Goal: Task Accomplishment & Management: Manage account settings

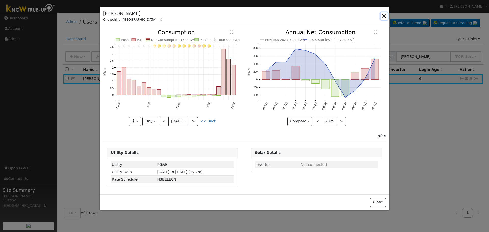
click at [382, 15] on button "button" at bounding box center [383, 15] width 7 height 7
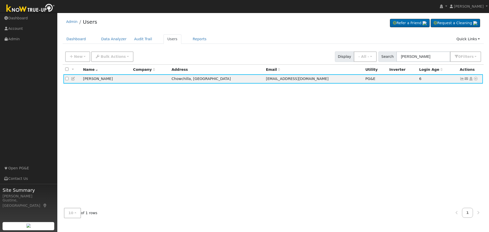
drag, startPoint x: 437, startPoint y: 50, endPoint x: 420, endPoint y: 54, distance: 17.0
click at [421, 54] on div "New Add User Quick Add Quick Connect Quick Convert Lead Bulk Actions Send Email…" at bounding box center [273, 56] width 418 height 12
click at [420, 54] on input "[PERSON_NAME]" at bounding box center [423, 56] width 54 height 10
paste input "Pond, Louis"
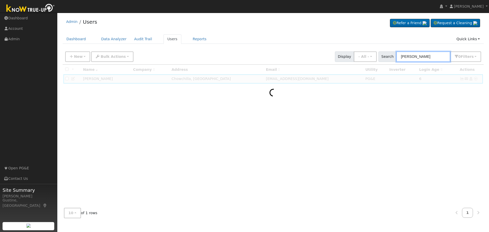
drag, startPoint x: 412, startPoint y: 57, endPoint x: 489, endPoint y: 50, distance: 76.8
click at [489, 60] on div "User Profile First name Last name Email Email Notifications No Emails No Emails…" at bounding box center [273, 122] width 432 height 219
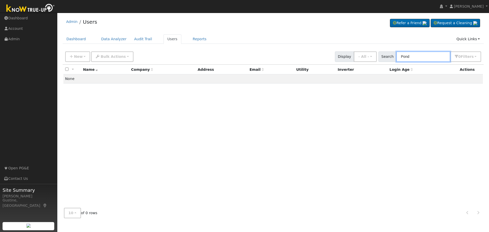
type input "Pond"
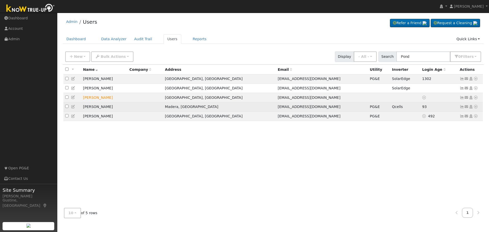
click at [460, 108] on icon at bounding box center [462, 107] width 5 height 4
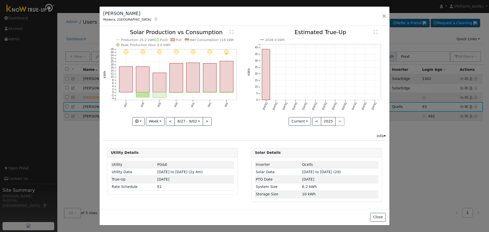
click at [221, 78] on rect "onclick=""" at bounding box center [226, 76] width 13 height 31
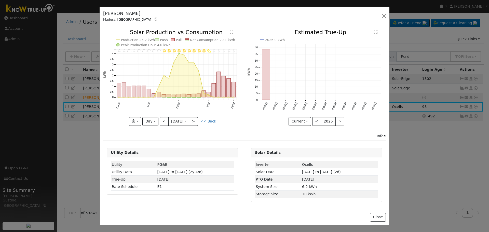
drag, startPoint x: 18, startPoint y: 167, endPoint x: 18, endPoint y: 170, distance: 2.8
click at [18, 170] on div "Louis Pond Madera, CA Default Account Default Account 3067 Sultana Drive, Mader…" at bounding box center [244, 116] width 489 height 232
click at [174, 65] on line at bounding box center [176, 65] width 121 height 0
click at [162, 122] on button "<" at bounding box center [164, 121] width 9 height 9
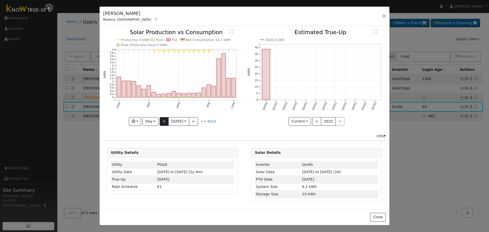
click at [162, 122] on div "11PM - Clear 10PM - Clear 9PM - Clear 8PM - Clear 7PM - Clear 6PM - Clear 5PM -…" at bounding box center [172, 78] width 139 height 96
click at [195, 122] on button ">" at bounding box center [193, 121] width 9 height 9
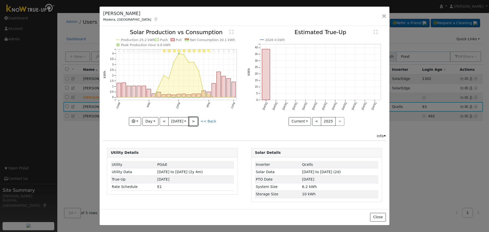
click at [195, 122] on button ">" at bounding box center [193, 121] width 9 height 9
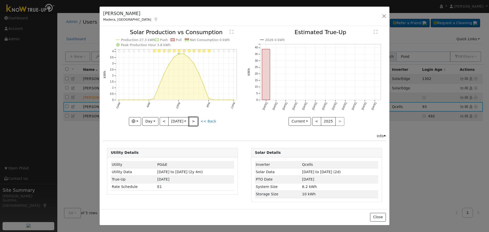
click at [195, 122] on button ">" at bounding box center [193, 121] width 9 height 9
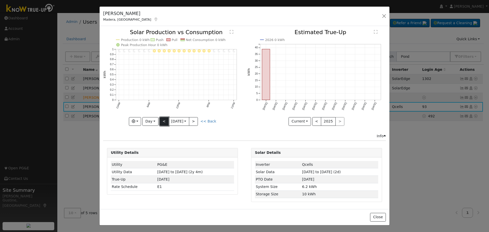
click at [162, 121] on button "<" at bounding box center [164, 121] width 9 height 9
click at [0, 0] on div at bounding box center [0, 0] width 0 height 0
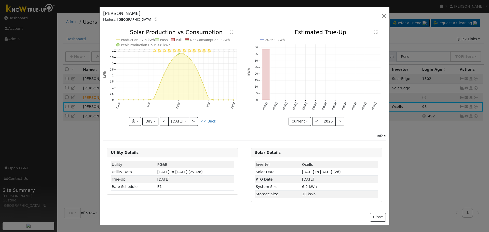
click at [162, 121] on div at bounding box center [172, 78] width 139 height 96
click at [162, 121] on button "<" at bounding box center [164, 121] width 9 height 9
type input "[DATE]"
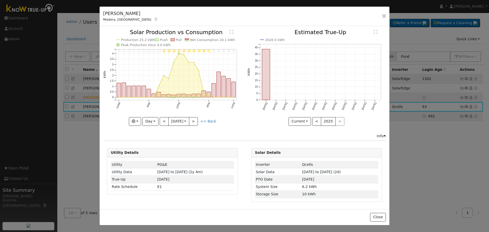
click at [73, 166] on div "Louis Pond Madera, CA Default Account Default Account 3067 Sultana Drive, Mader…" at bounding box center [244, 116] width 489 height 232
drag, startPoint x: 384, startPoint y: 17, endPoint x: 392, endPoint y: 21, distance: 9.0
click at [384, 17] on button "button" at bounding box center [383, 15] width 7 height 7
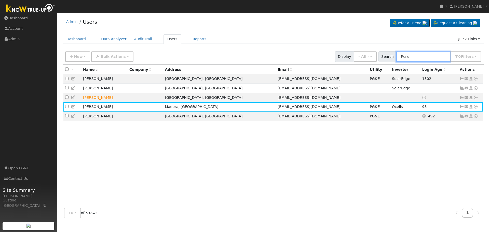
drag, startPoint x: 425, startPoint y: 54, endPoint x: 346, endPoint y: 60, distance: 79.2
click at [353, 60] on div "New Add User Quick Add Quick Connect Quick Convert Lead Bulk Actions Send Email…" at bounding box center [273, 56] width 418 height 12
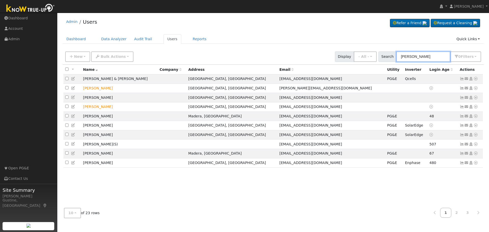
click at [406, 58] on input "estrada" at bounding box center [423, 56] width 54 height 10
click at [402, 57] on input "estrada" at bounding box center [423, 56] width 54 height 10
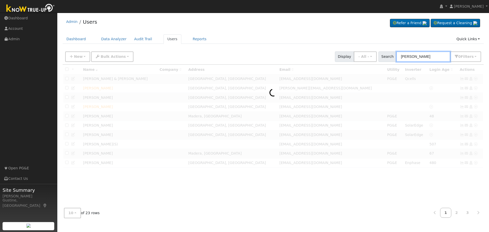
type input "juan estrada"
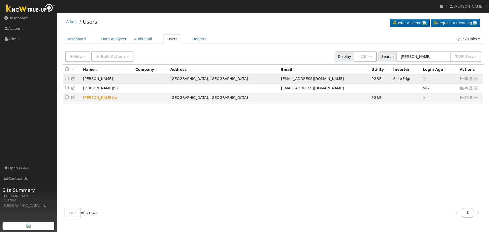
click at [460, 79] on icon at bounding box center [462, 79] width 5 height 4
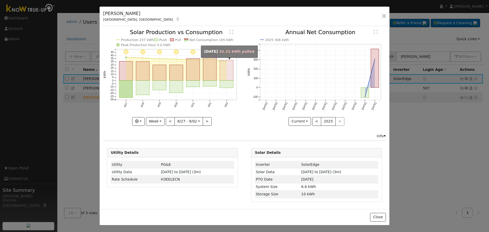
click at [227, 74] on rect "onclick=""" at bounding box center [226, 70] width 13 height 20
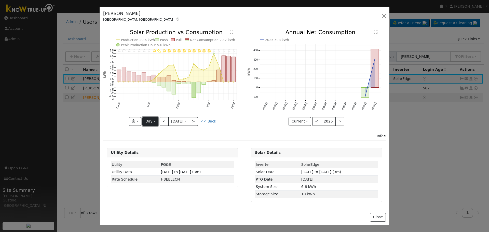
click at [151, 122] on button "Day" at bounding box center [150, 121] width 16 height 9
click at [153, 141] on link "Week" at bounding box center [160, 138] width 35 height 7
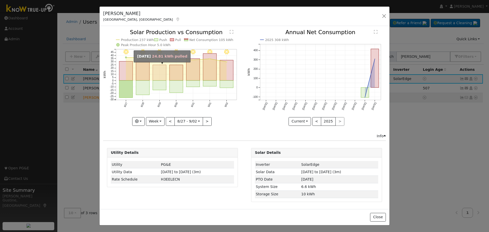
click at [166, 74] on rect "onclick=""" at bounding box center [159, 73] width 13 height 16
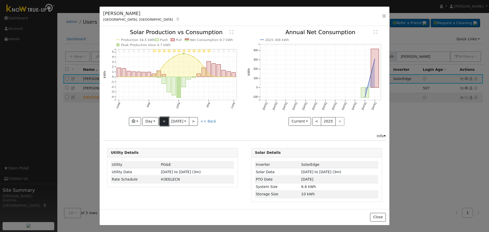
click at [167, 120] on button "<" at bounding box center [164, 121] width 9 height 9
type input "[DATE]"
click at [382, 13] on button "button" at bounding box center [383, 15] width 7 height 7
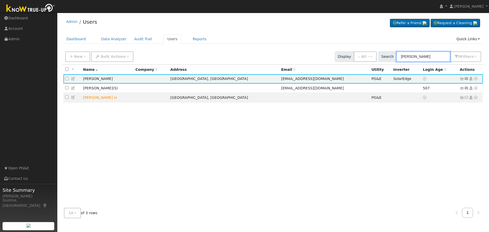
click at [426, 60] on input "juan estrada" at bounding box center [423, 56] width 54 height 10
type input "munro"
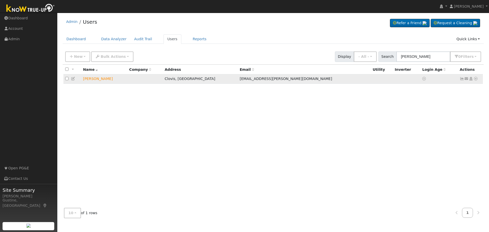
click at [478, 80] on icon at bounding box center [475, 79] width 5 height 4
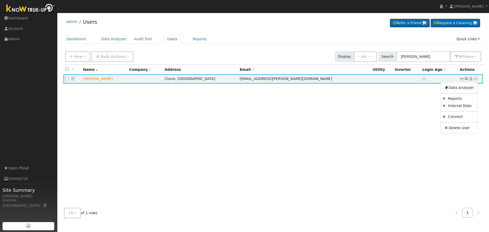
click at [382, 111] on div "All None All on page None on page Name Company Address Email Utility Inverter L…" at bounding box center [273, 134] width 421 height 139
click at [476, 78] on icon at bounding box center [475, 79] width 5 height 4
click at [467, 89] on link "Data Analyzer" at bounding box center [459, 87] width 37 height 7
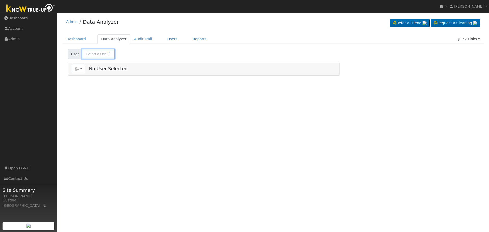
type input "[PERSON_NAME]"
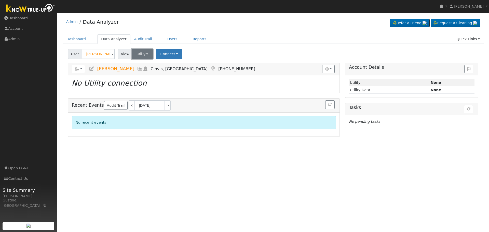
click at [145, 55] on button "Utility" at bounding box center [142, 54] width 21 height 10
click at [203, 54] on div "User Katie Munro Account Default Account Default Account 6342 North McCall Aven…" at bounding box center [273, 53] width 412 height 12
click at [172, 53] on button "Connect" at bounding box center [169, 54] width 26 height 10
click at [179, 66] on link "Select a Provider" at bounding box center [176, 65] width 40 height 7
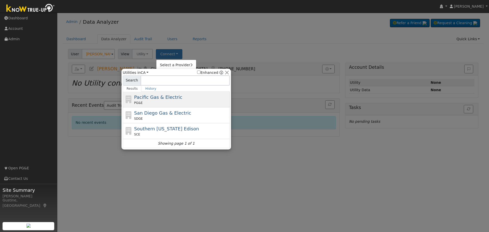
click at [164, 100] on span "Pacific Gas & Electric" at bounding box center [158, 96] width 48 height 5
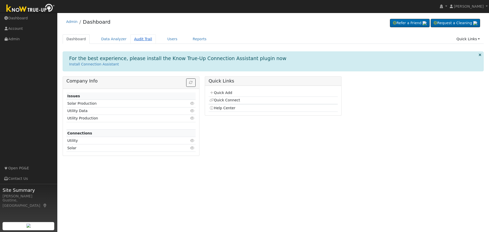
click at [148, 38] on link "Audit Trail" at bounding box center [142, 38] width 25 height 9
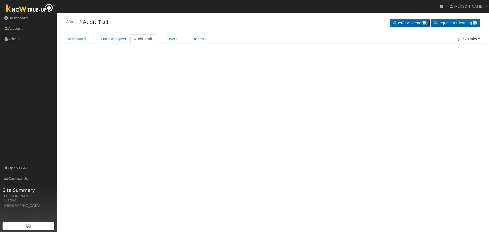
click at [163, 38] on link "Users" at bounding box center [172, 38] width 18 height 9
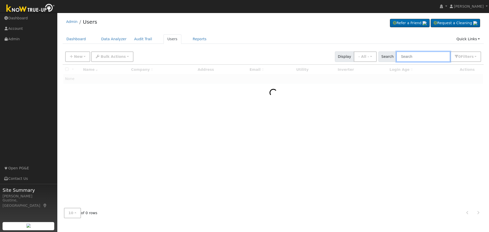
click at [424, 58] on input "text" at bounding box center [423, 56] width 54 height 10
paste input "[PERSON_NAME]"
type input "Music"
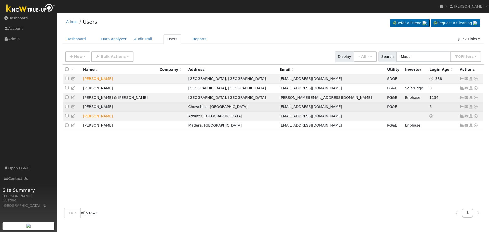
click at [461, 108] on icon at bounding box center [462, 107] width 5 height 4
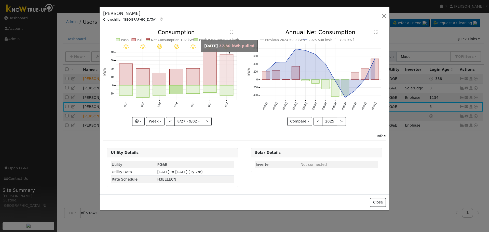
click at [225, 82] on rect "onclick=""" at bounding box center [226, 69] width 13 height 31
type input "[DATE]"
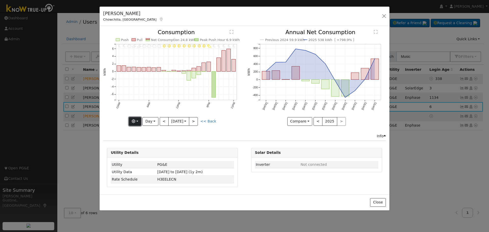
click at [138, 120] on button "button" at bounding box center [135, 121] width 12 height 9
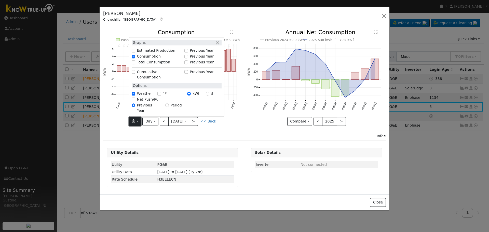
click at [138, 120] on button "button" at bounding box center [135, 121] width 12 height 9
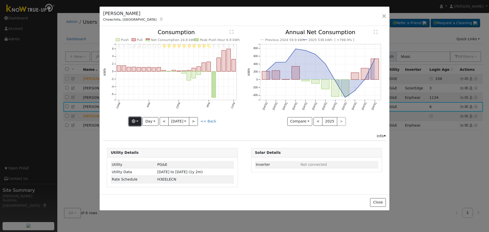
click at [138, 120] on button "button" at bounding box center [135, 121] width 12 height 9
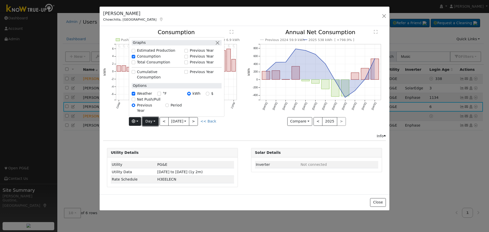
click at [153, 124] on button "Day" at bounding box center [150, 121] width 16 height 9
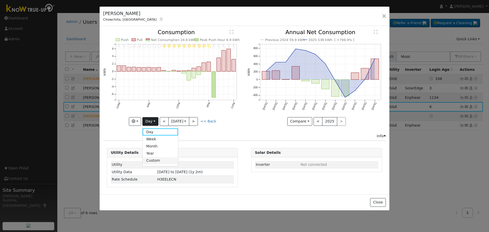
click at [155, 161] on link "Custom" at bounding box center [160, 160] width 35 height 7
click at [177, 116] on icon "11PM - Clear 10PM - Clear 9PM - Clear 8PM - Clear 7PM - Clear 6PM - PartlyCloud…" at bounding box center [172, 76] width 139 height 93
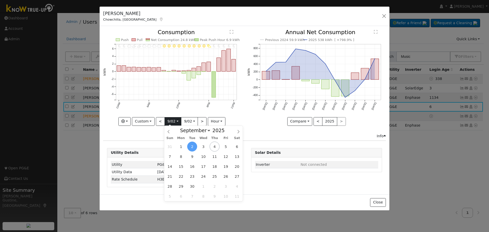
click at [175, 120] on input "[DATE]" at bounding box center [173, 121] width 16 height 8
click at [194, 132] on select "January February March April May June July August September October November De…" at bounding box center [193, 130] width 33 height 6
select select "7"
click at [182, 127] on select "January February March April May June July August September October November De…" at bounding box center [193, 130] width 33 height 6
click at [226, 128] on span at bounding box center [228, 129] width 4 height 3
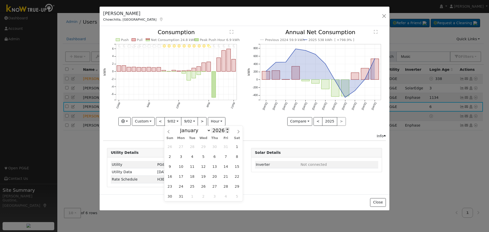
click at [226, 130] on span at bounding box center [228, 129] width 4 height 3
click at [226, 132] on span at bounding box center [228, 131] width 4 height 3
type input "2024"
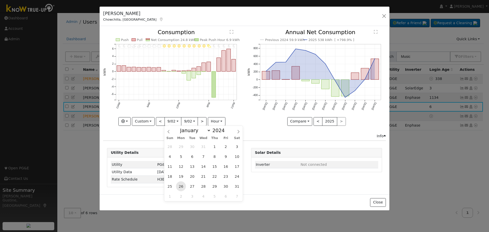
click at [182, 186] on span "26" at bounding box center [181, 186] width 10 height 10
type input "[DATE]"
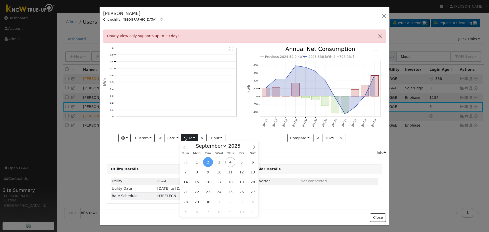
click at [187, 136] on input "[DATE]" at bounding box center [189, 138] width 16 height 8
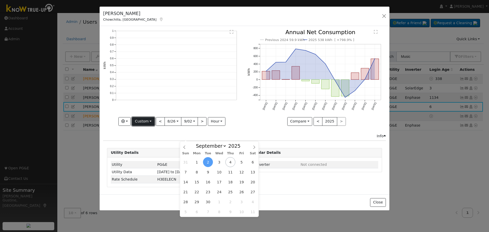
click at [151, 123] on button "Custom" at bounding box center [143, 121] width 23 height 9
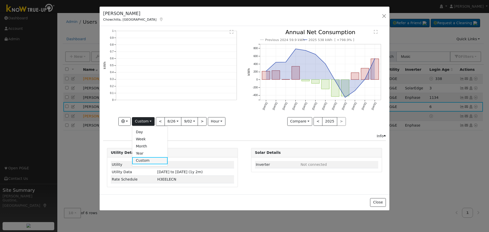
click at [148, 160] on link "Custom" at bounding box center [149, 160] width 35 height 7
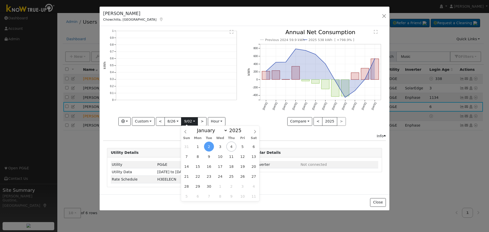
click at [196, 123] on input "[DATE]" at bounding box center [189, 121] width 16 height 8
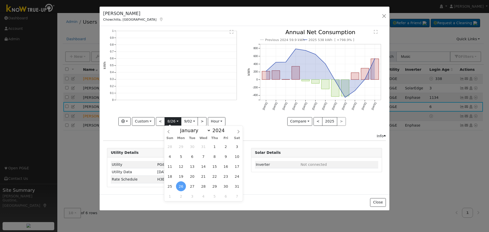
click at [175, 121] on input "[DATE]" at bounding box center [173, 121] width 16 height 8
click at [193, 122] on body "[PERSON_NAME] [PERSON_NAME] Profile My Company Help Center Terms Of Service See…" at bounding box center [244, 122] width 489 height 219
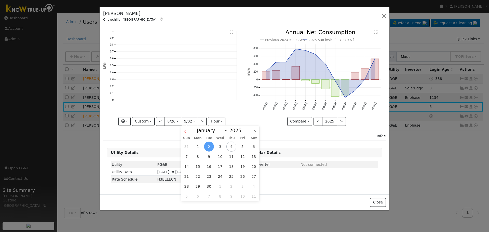
click at [187, 131] on span at bounding box center [185, 130] width 9 height 9
select select "7"
click at [210, 185] on span "26" at bounding box center [209, 186] width 10 height 10
type input "[DATE]"
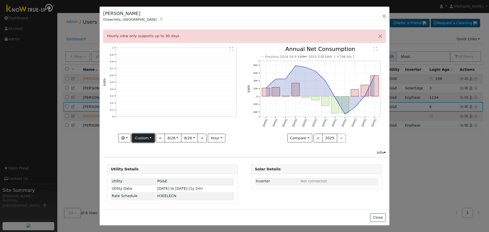
click at [142, 135] on button "Custom" at bounding box center [143, 138] width 23 height 9
click at [127, 137] on button "button" at bounding box center [124, 138] width 12 height 9
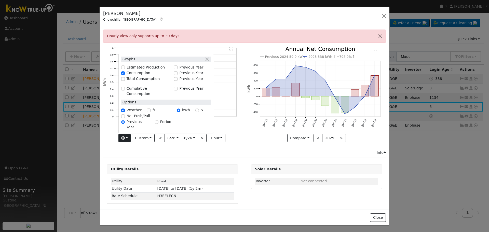
click at [211, 62] on div "Graphs" at bounding box center [166, 59] width 90 height 5
click at [208, 62] on button "button" at bounding box center [206, 59] width 5 height 5
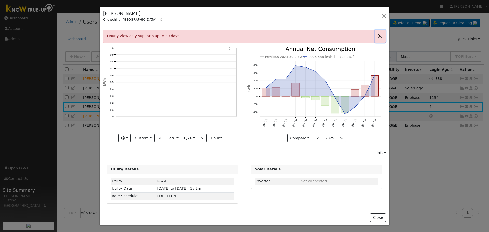
click at [375, 37] on button "Close" at bounding box center [380, 36] width 11 height 12
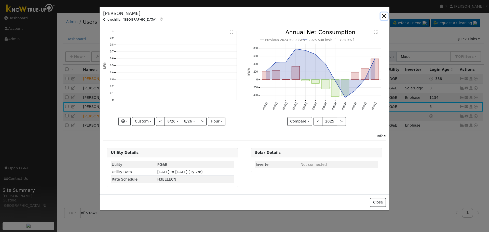
click at [383, 19] on button "button" at bounding box center [383, 15] width 7 height 7
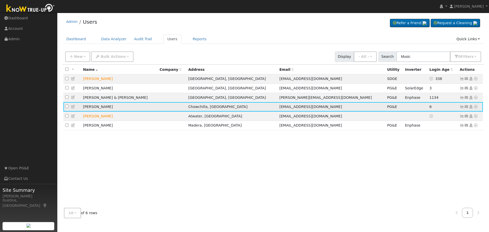
click at [462, 108] on icon at bounding box center [462, 107] width 5 height 4
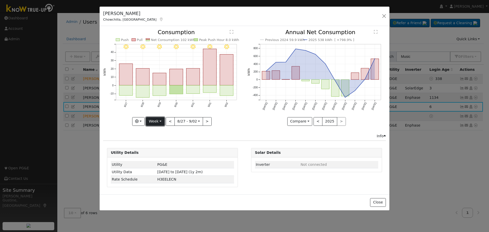
click at [156, 119] on button "Week" at bounding box center [155, 121] width 19 height 9
click at [161, 150] on link "Year" at bounding box center [163, 153] width 35 height 7
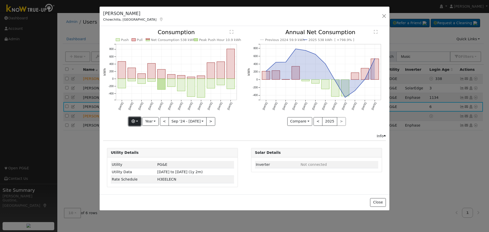
click at [139, 117] on button "button" at bounding box center [135, 121] width 12 height 9
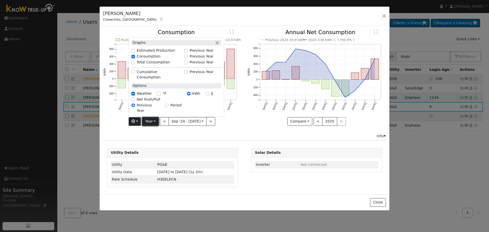
click at [147, 122] on button "Year" at bounding box center [150, 121] width 16 height 9
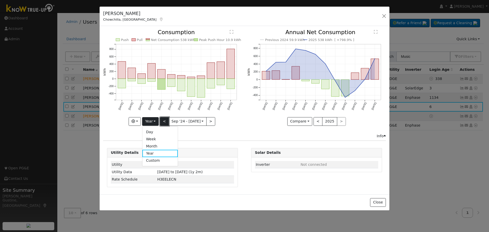
click at [165, 121] on button "<" at bounding box center [164, 121] width 9 height 9
type input "[DATE]"
type input "2023"
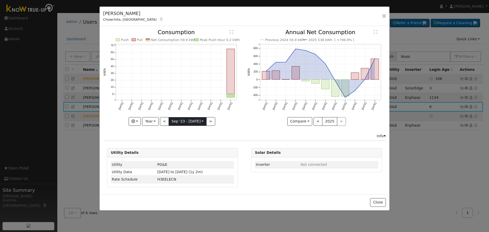
click at [176, 121] on input "[DATE]" at bounding box center [187, 121] width 37 height 8
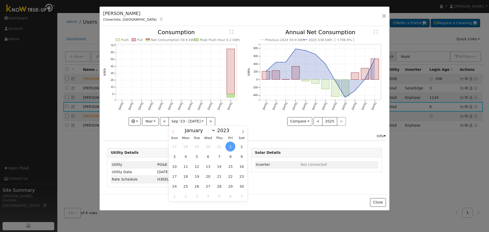
click at [172, 131] on icon at bounding box center [173, 132] width 4 height 4
select select "7"
click at [239, 176] on span "26" at bounding box center [242, 176] width 10 height 10
type input "[DATE]"
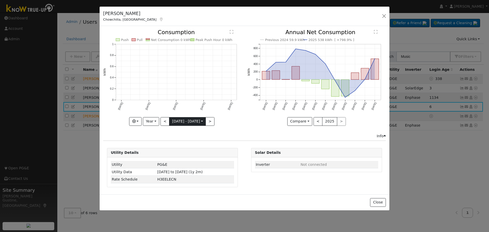
click at [187, 119] on input "[DATE]" at bounding box center [187, 121] width 36 height 8
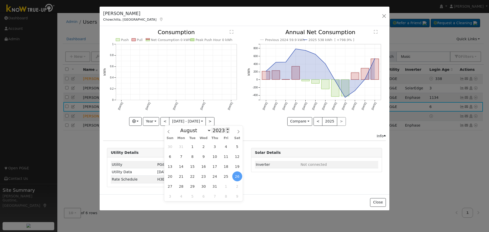
click at [226, 129] on span at bounding box center [228, 129] width 4 height 3
type input "2024"
click at [184, 186] on span "26" at bounding box center [181, 186] width 10 height 10
type input "[DATE]"
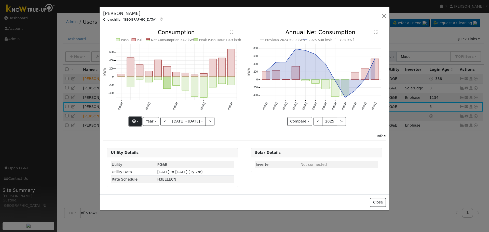
click at [138, 123] on button "button" at bounding box center [135, 121] width 12 height 9
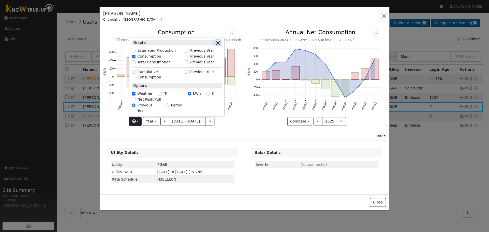
click at [215, 45] on button "button" at bounding box center [217, 42] width 5 height 5
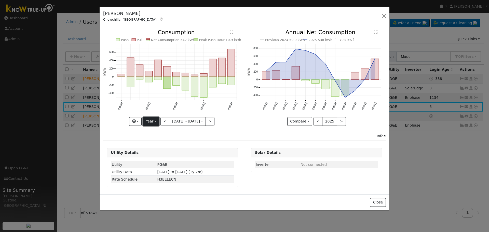
click at [143, 121] on button "Year" at bounding box center [151, 121] width 16 height 9
click at [133, 123] on button "button" at bounding box center [135, 121] width 12 height 9
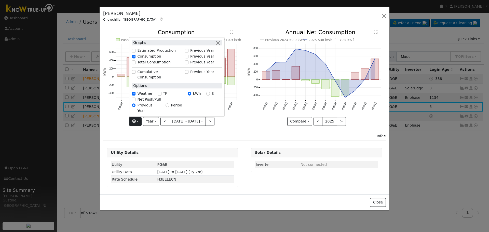
click at [160, 53] on label "Estimated Production" at bounding box center [156, 50] width 38 height 5
click at [135, 52] on input "Estimated Production" at bounding box center [134, 51] width 4 height 4
checkbox input "true"
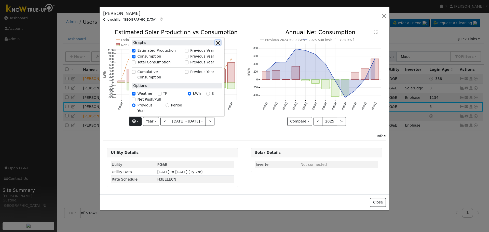
click at [215, 45] on button "button" at bounding box center [217, 42] width 5 height 5
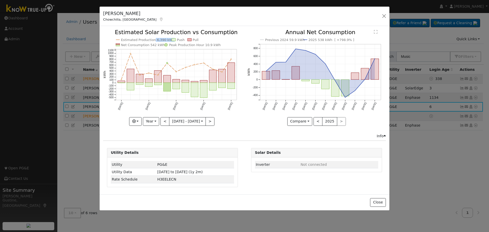
drag, startPoint x: 156, startPoint y: 40, endPoint x: 169, endPoint y: 42, distance: 13.3
click at [169, 42] on icon "Estimated Production 6,390 kWh Push Pull Net Consumption 542 kWh Peak Productio…" at bounding box center [172, 77] width 139 height 95
click at [111, 106] on icon "Estimated Production 6,390 kWh Push Pull Net Consumption 542 kWh Peak Productio…" at bounding box center [172, 77] width 139 height 95
click at [382, 18] on button "button" at bounding box center [383, 15] width 7 height 7
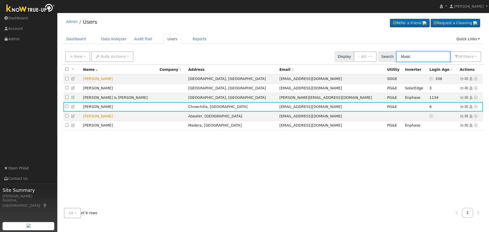
drag, startPoint x: 433, startPoint y: 54, endPoint x: 338, endPoint y: 52, distance: 95.5
click at [343, 53] on div "New Add User Quick Add Quick Connect Quick Convert Lead Bulk Actions Send Email…" at bounding box center [273, 56] width 418 height 12
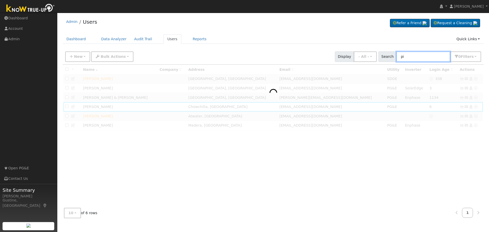
type input "p"
type input "pond"
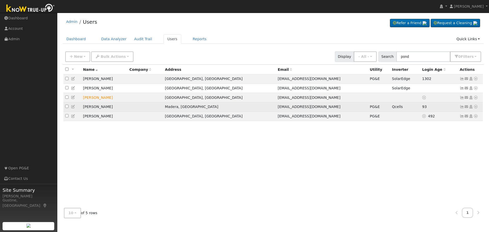
click at [462, 108] on icon at bounding box center [462, 107] width 5 height 4
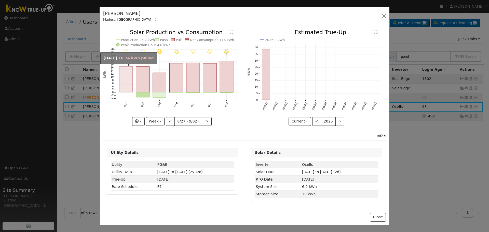
click at [125, 79] on rect "onclick=""" at bounding box center [125, 80] width 13 height 26
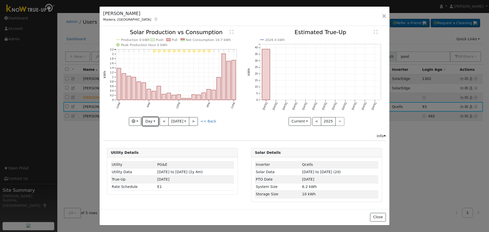
click at [158, 122] on div "11PM - Clear 10PM - Clear 9PM - Clear 8PM - Clear 7PM - Clear 6PM - Clear 5PM -…" at bounding box center [172, 78] width 139 height 96
click at [161, 122] on button "<" at bounding box center [164, 121] width 9 height 9
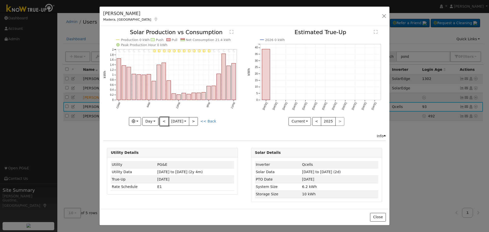
click at [161, 124] on button "<" at bounding box center [164, 121] width 9 height 9
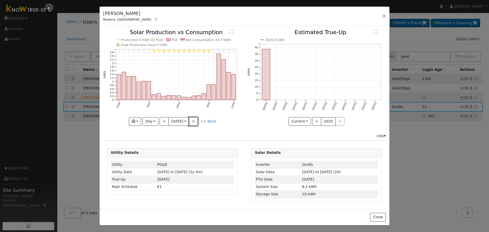
click at [198, 119] on button ">" at bounding box center [193, 121] width 9 height 9
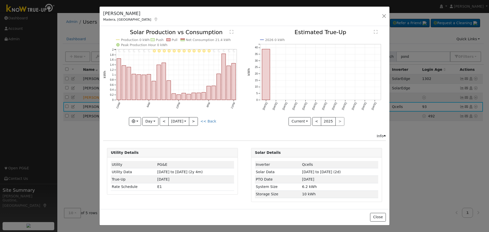
click at [199, 119] on div at bounding box center [172, 78] width 139 height 96
click at [199, 119] on div "11PM - Clear 10PM - Clear 9PM - Clear 8PM - Clear 7PM - Clear 6PM - Clear 5PM -…" at bounding box center [172, 78] width 139 height 96
click at [198, 119] on button ">" at bounding box center [193, 121] width 9 height 9
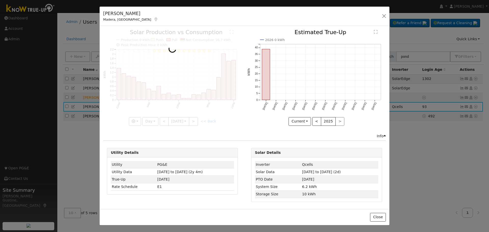
click at [199, 119] on div at bounding box center [172, 78] width 139 height 96
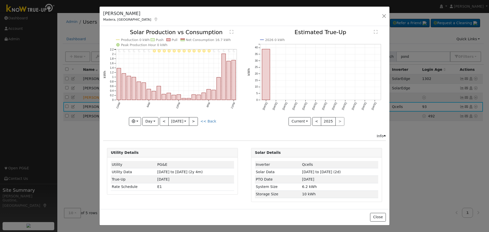
click at [199, 119] on div "11PM - Clear 10PM - Clear 9PM - Clear 8PM - Clear 7PM - Clear 6PM - Clear 5PM -…" at bounding box center [172, 78] width 139 height 96
click at [198, 119] on button ">" at bounding box center [193, 121] width 9 height 9
click at [0, 0] on div at bounding box center [0, 0] width 0 height 0
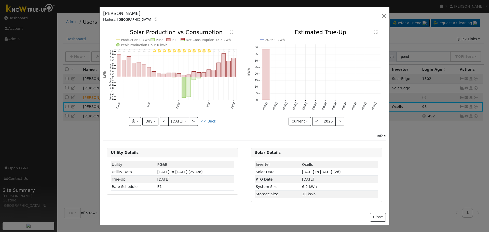
click at [199, 119] on div "11PM - Clear 10PM - Clear 9PM - Clear 8PM - Clear 7PM - Clear 6PM - Clear 5PM -…" at bounding box center [172, 78] width 139 height 96
click at [198, 119] on button ">" at bounding box center [193, 121] width 9 height 9
type input "[DATE]"
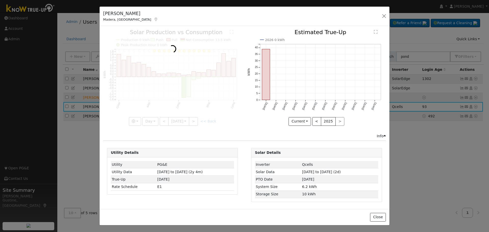
click at [199, 119] on div at bounding box center [172, 78] width 139 height 96
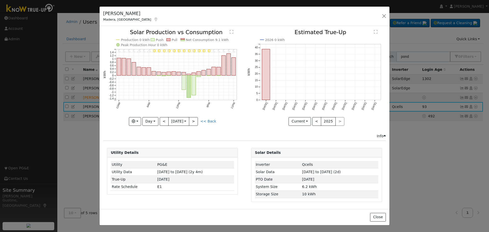
click at [199, 119] on icon "11PM - Clear 10PM - Clear 9PM - Clear 8PM - Clear 7PM - Clear 6PM - Clear 5PM -…" at bounding box center [172, 77] width 139 height 95
